Goal: Entertainment & Leisure: Consume media (video, audio)

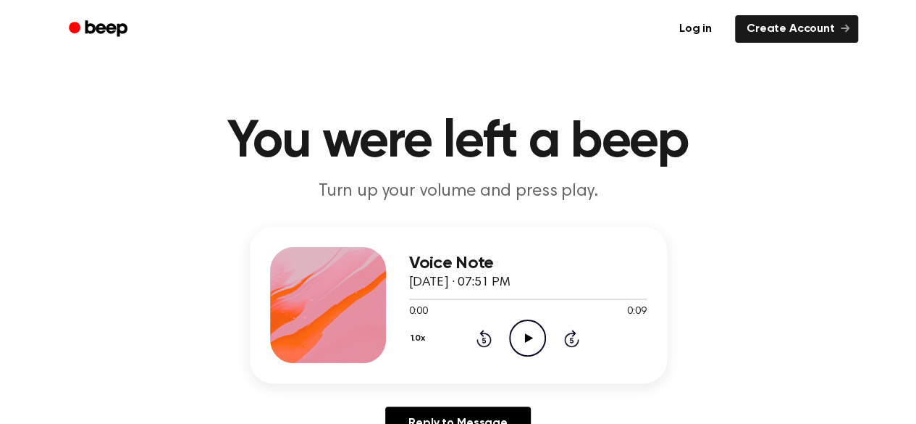
click at [520, 331] on icon "Play Audio" at bounding box center [527, 337] width 37 height 37
click at [531, 335] on icon "Play Audio" at bounding box center [527, 337] width 37 height 37
click at [520, 323] on icon "Play Audio" at bounding box center [527, 337] width 37 height 37
click at [527, 342] on icon "Play Audio" at bounding box center [527, 337] width 37 height 37
click at [514, 342] on icon "Play Audio" at bounding box center [527, 337] width 37 height 37
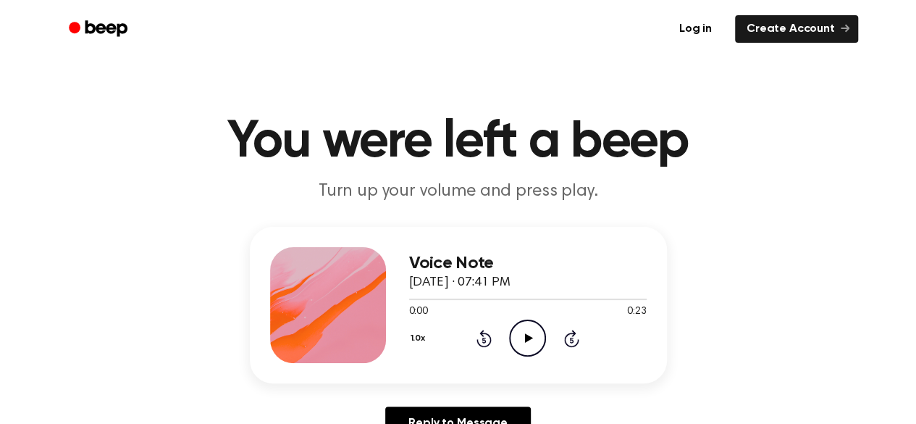
click at [524, 350] on icon "Play Audio" at bounding box center [527, 337] width 37 height 37
click at [533, 328] on icon "Play Audio" at bounding box center [527, 337] width 37 height 37
